Goal: Information Seeking & Learning: Learn about a topic

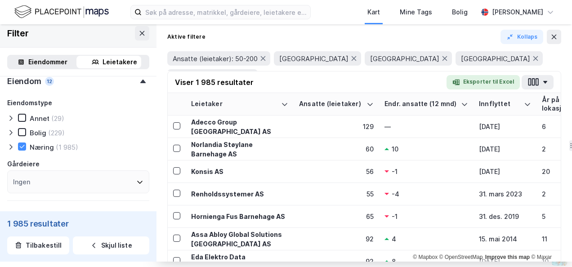
scroll to position [1168, 0]
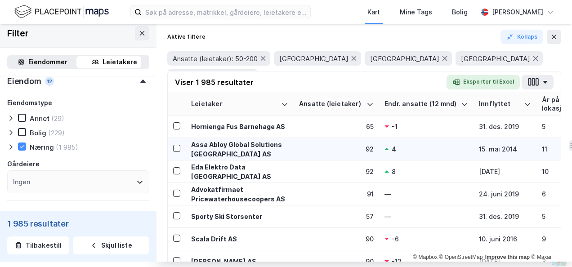
click at [242, 142] on div "Assa Abloy Global Solutions [GEOGRAPHIC_DATA] AS" at bounding box center [239, 149] width 97 height 19
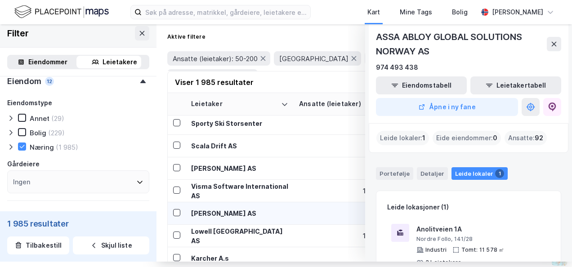
scroll to position [1303, 0]
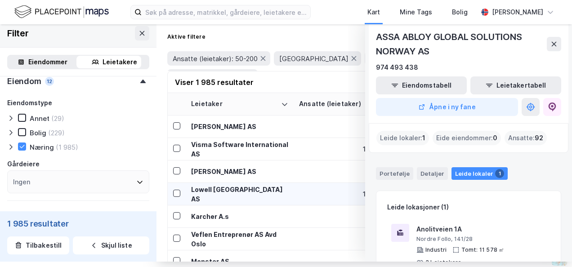
click at [212, 193] on div "Lowell [GEOGRAPHIC_DATA] AS" at bounding box center [239, 194] width 97 height 19
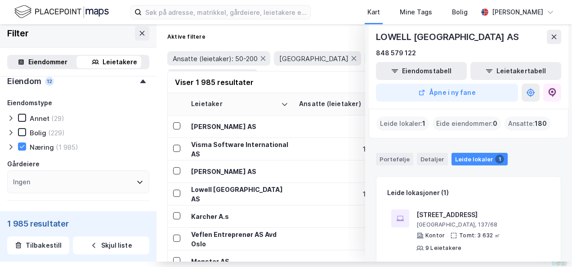
scroll to position [15, 0]
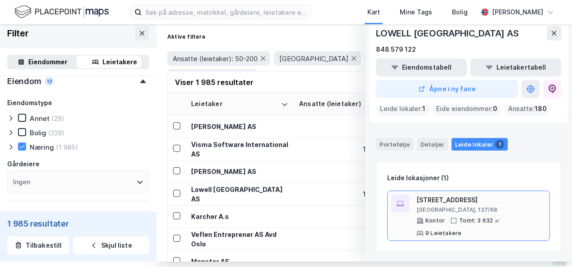
click at [429, 197] on div "[STREET_ADDRESS]" at bounding box center [480, 200] width 129 height 11
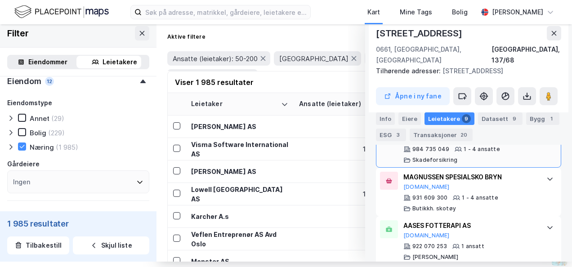
scroll to position [690, 0]
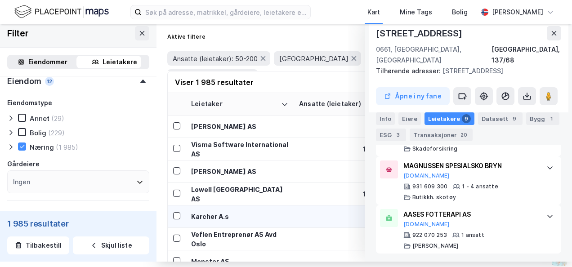
click at [218, 215] on div "Karcher A.s" at bounding box center [239, 216] width 97 height 9
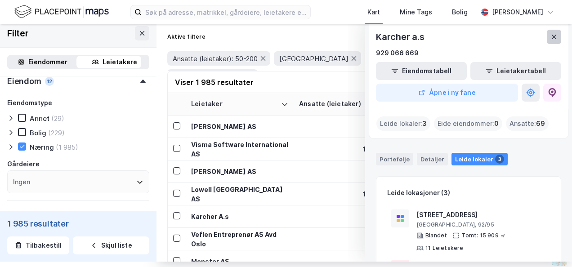
scroll to position [1393, 0]
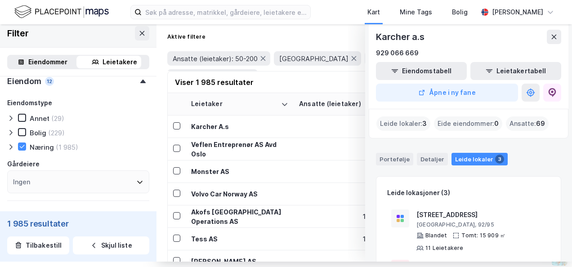
drag, startPoint x: 550, startPoint y: 39, endPoint x: 390, endPoint y: 113, distance: 176.5
click at [550, 39] on button at bounding box center [553, 37] width 14 height 14
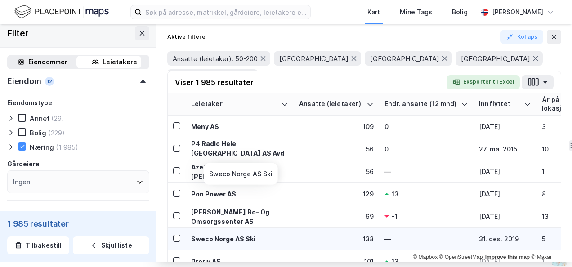
scroll to position [1663, 0]
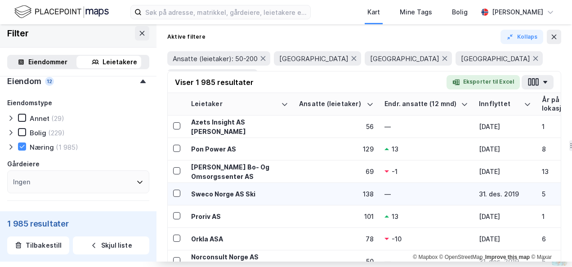
click at [223, 194] on div "Sweco Norge AS Ski" at bounding box center [239, 193] width 97 height 9
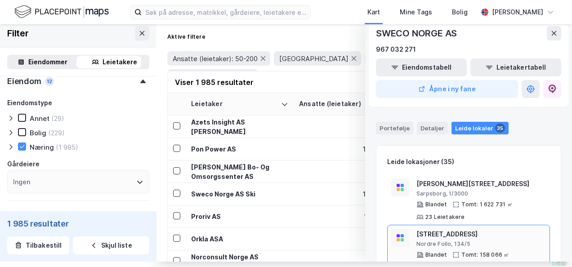
scroll to position [45, 0]
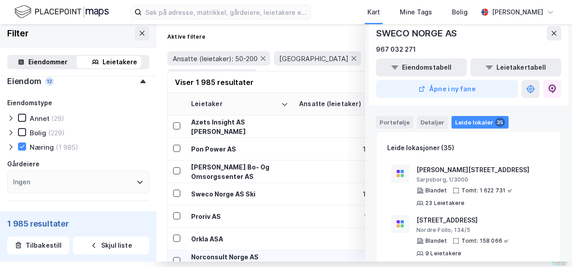
click at [550, 36] on icon at bounding box center [553, 33] width 7 height 7
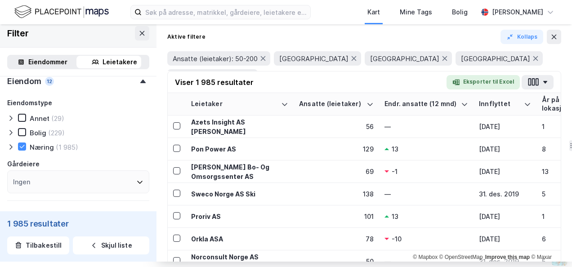
scroll to position [1887, 0]
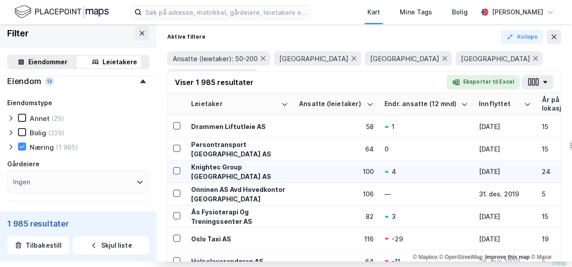
click at [259, 171] on div "Knightec Group [GEOGRAPHIC_DATA] AS" at bounding box center [239, 171] width 97 height 19
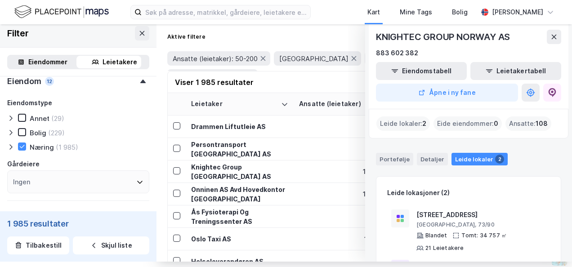
scroll to position [45, 0]
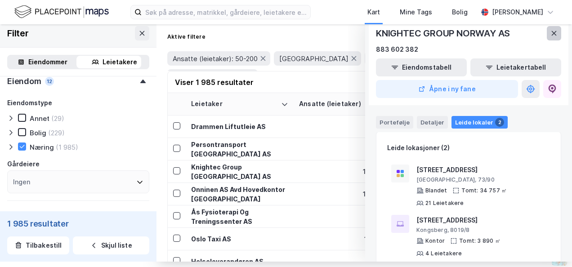
click at [551, 31] on icon at bounding box center [553, 33] width 5 height 4
